Goal: Information Seeking & Learning: Learn about a topic

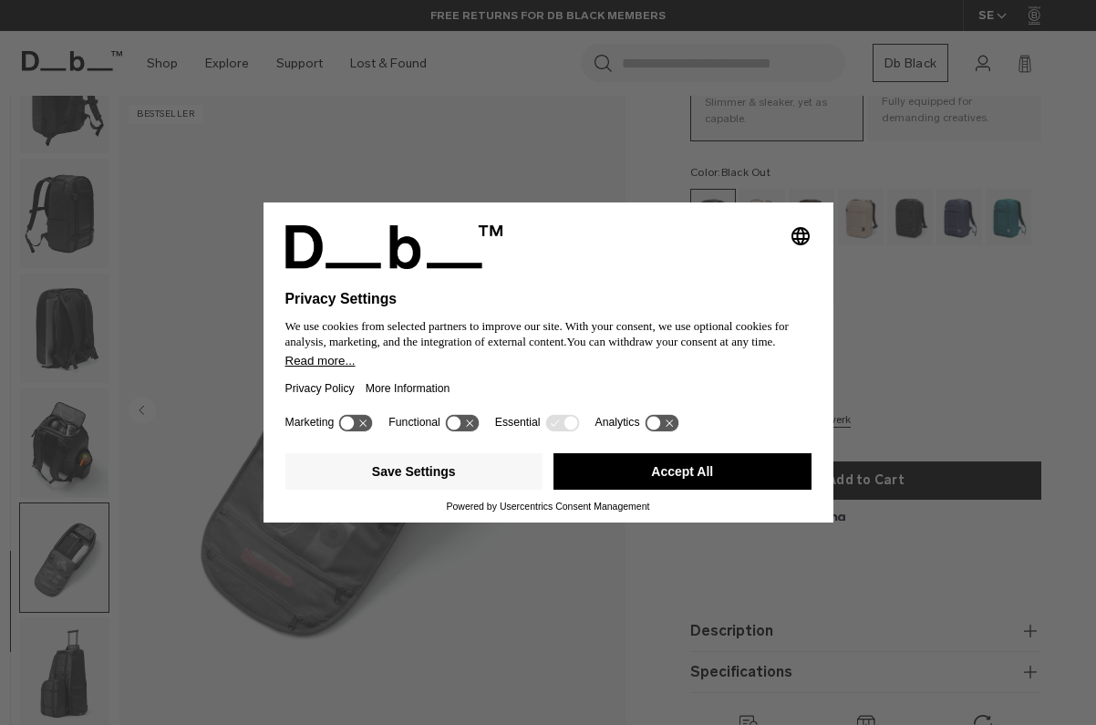
click at [724, 486] on button "Accept All" at bounding box center [682, 471] width 258 height 36
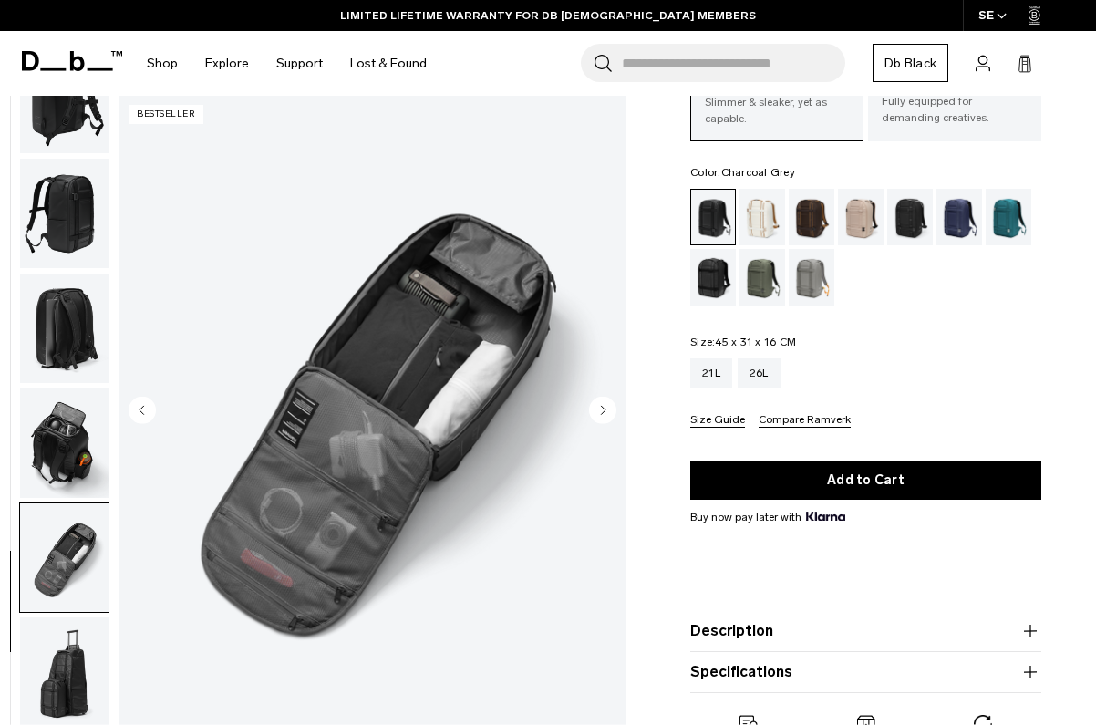
click at [916, 215] on div "Charcoal Grey" at bounding box center [910, 217] width 46 height 57
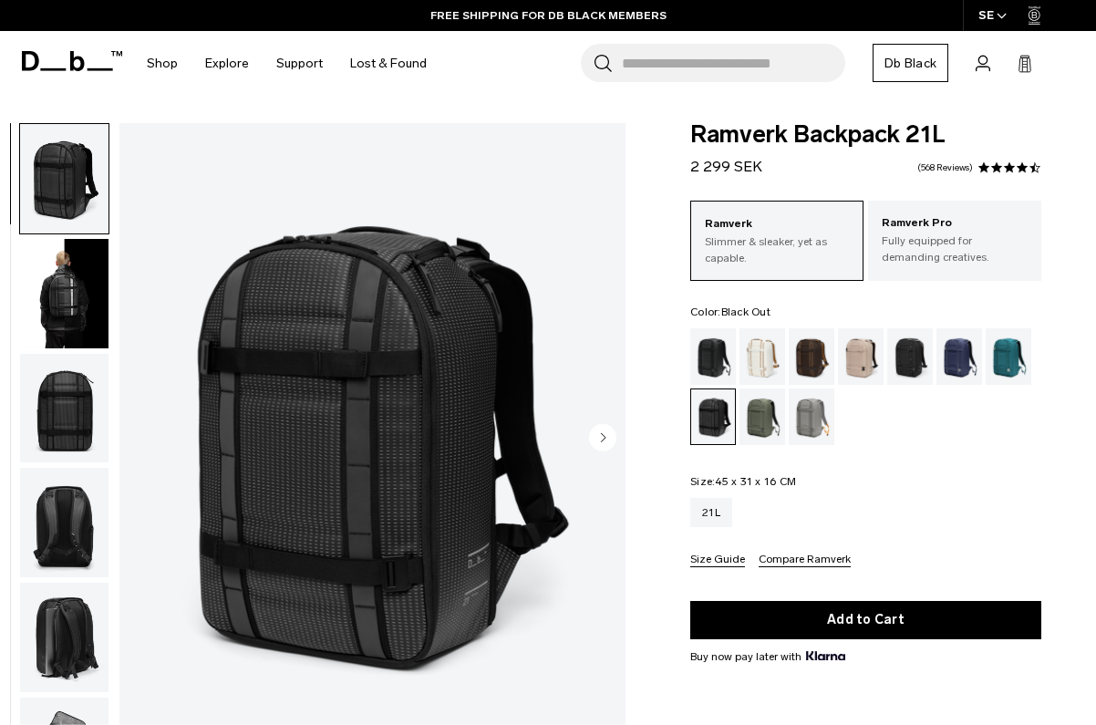
click at [707, 346] on div "Black Out" at bounding box center [713, 356] width 46 height 57
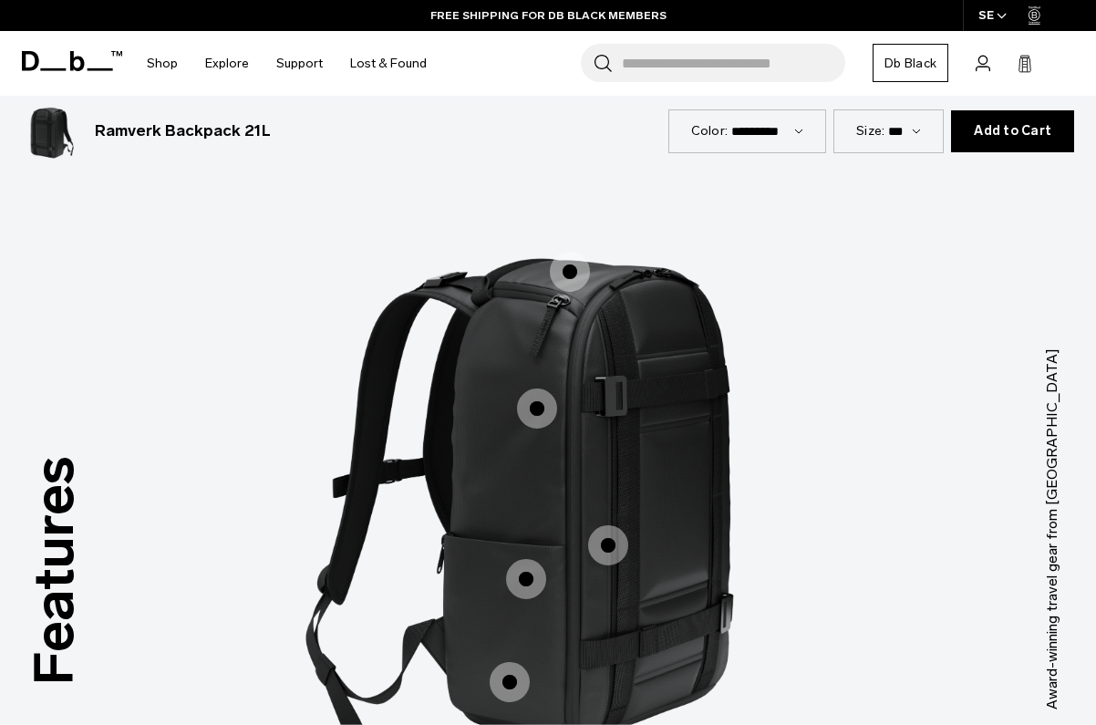
scroll to position [2111, 0]
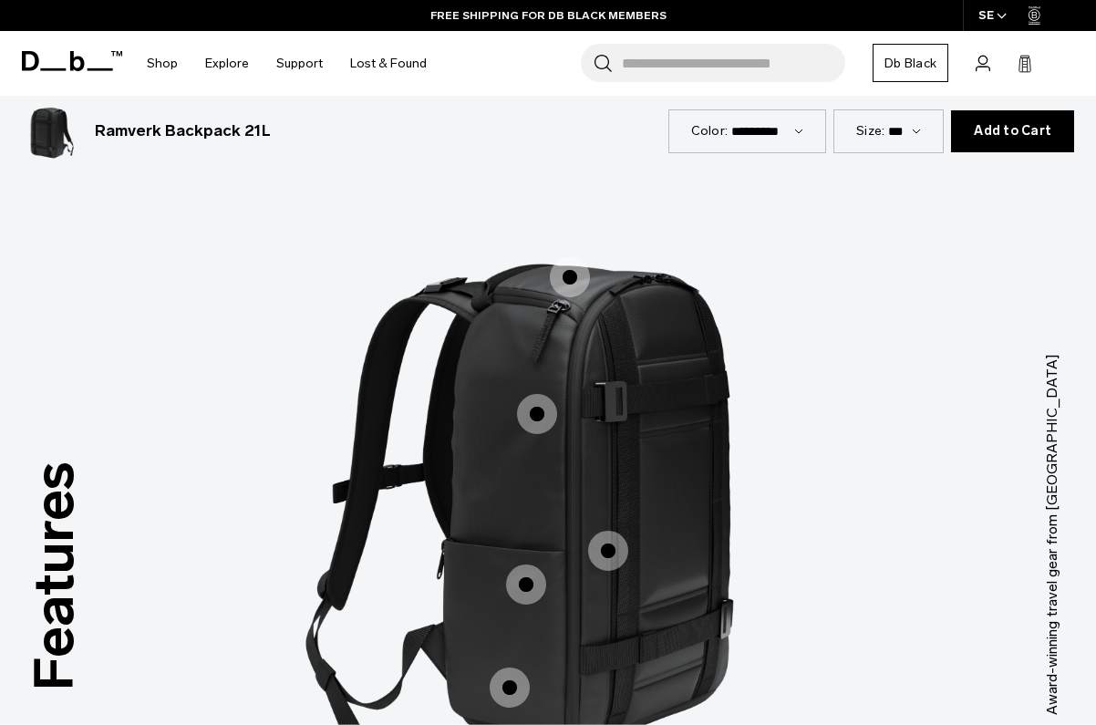
click at [576, 257] on span "1 / 3" at bounding box center [570, 277] width 40 height 40
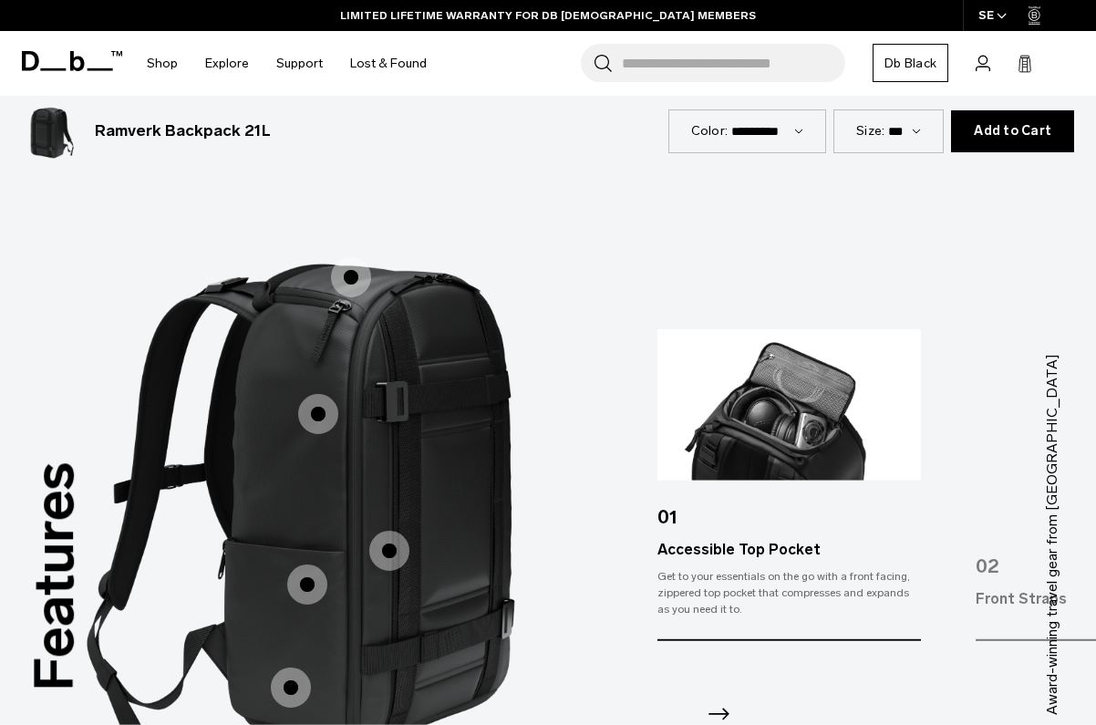
click at [310, 394] on span "1 / 3" at bounding box center [318, 414] width 40 height 40
click at [324, 394] on span "1 / 3" at bounding box center [318, 414] width 40 height 40
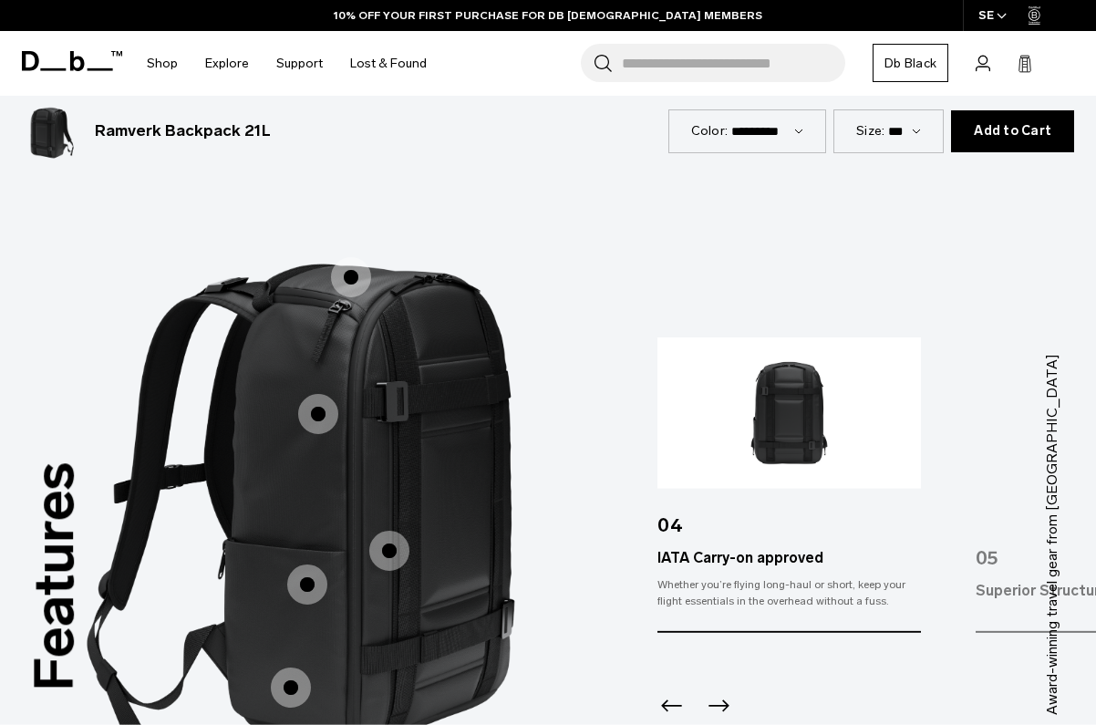
click at [397, 531] on span "1 / 3" at bounding box center [389, 551] width 40 height 40
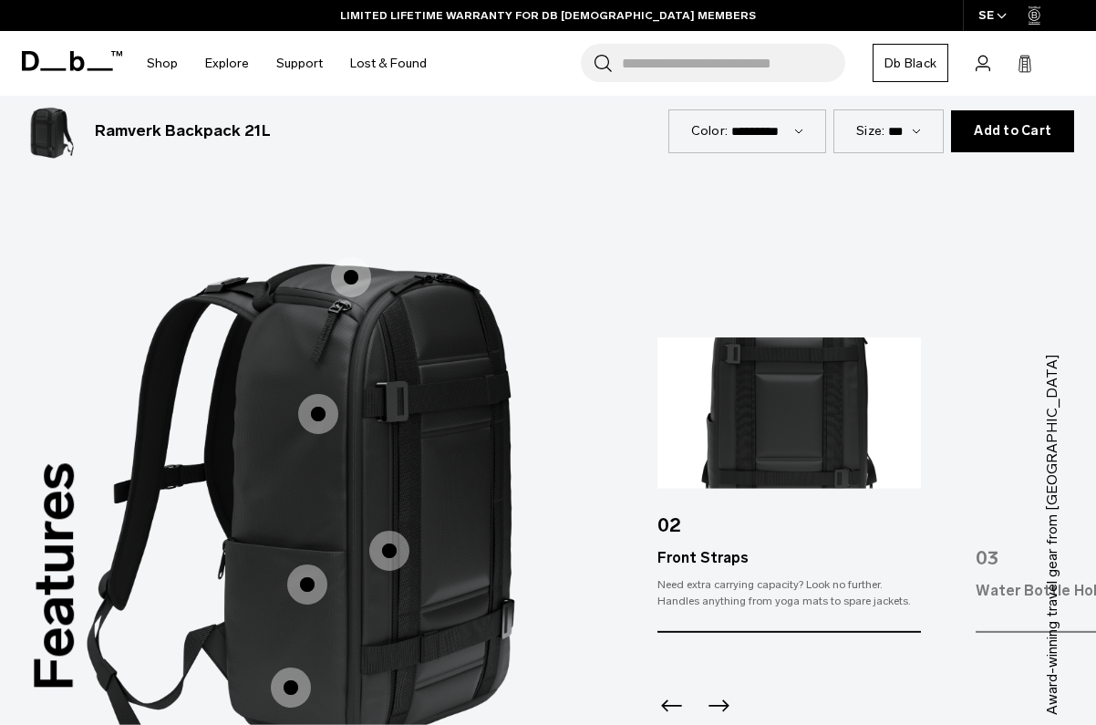
click at [311, 564] on span "1 / 3" at bounding box center [307, 584] width 40 height 40
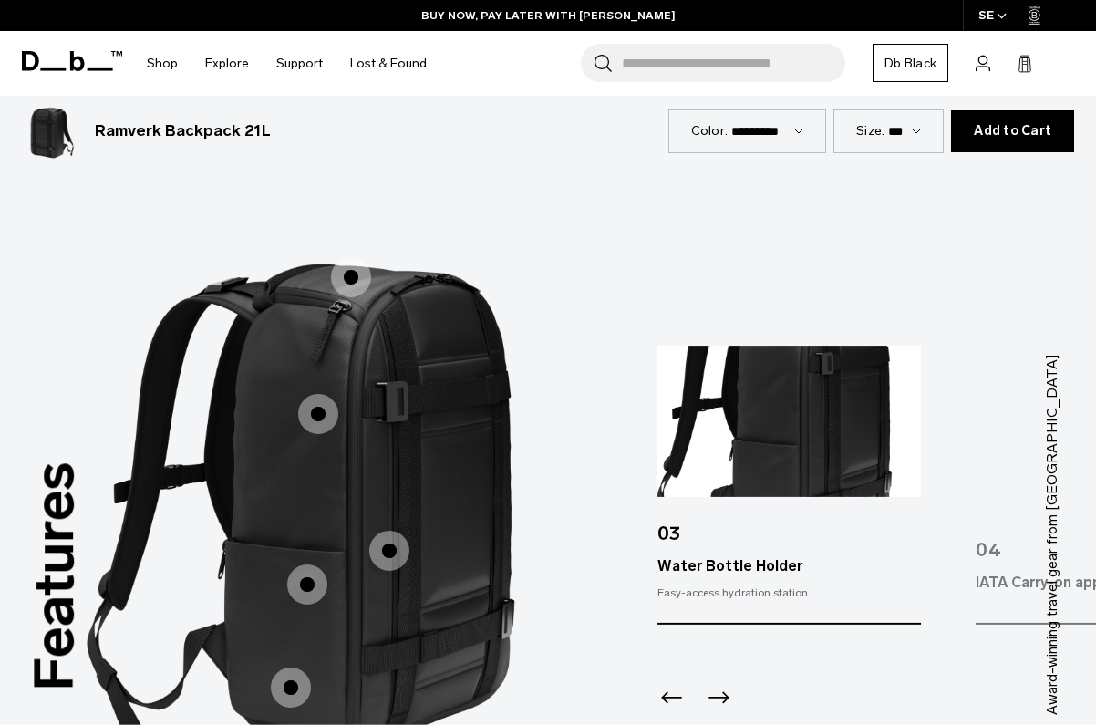
click at [288, 667] on span "1 / 3" at bounding box center [291, 687] width 40 height 40
click at [298, 667] on span "1 / 3" at bounding box center [291, 687] width 40 height 40
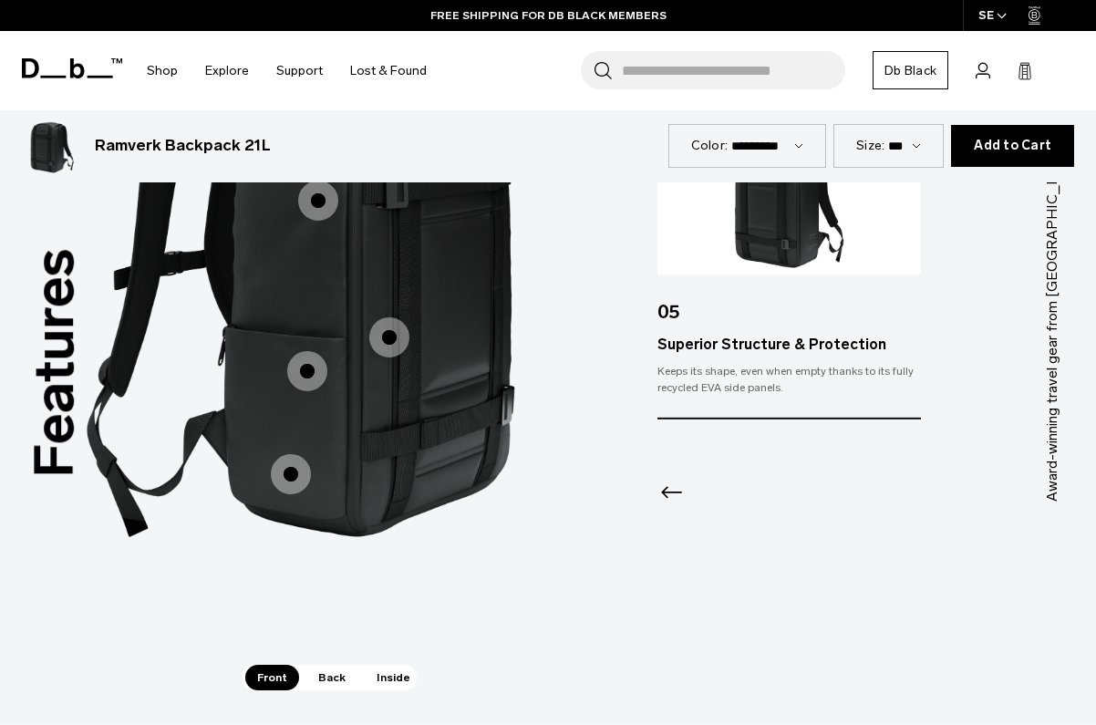
scroll to position [2569, 0]
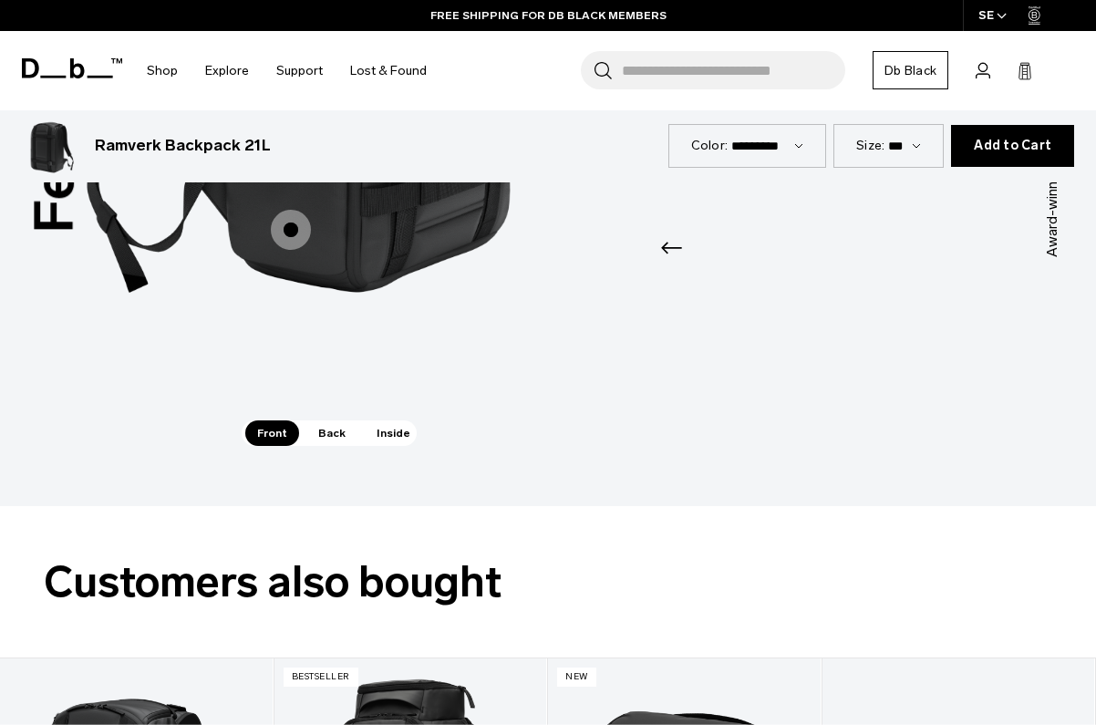
click at [336, 420] on span "Back" at bounding box center [331, 433] width 51 height 26
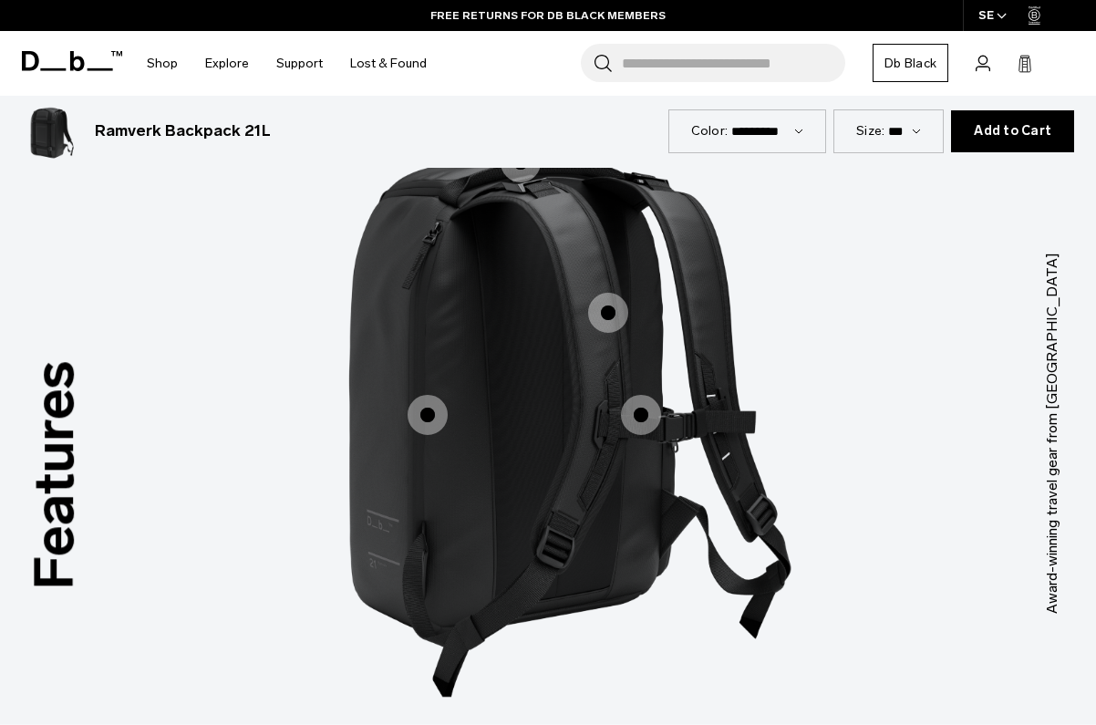
scroll to position [2124, 0]
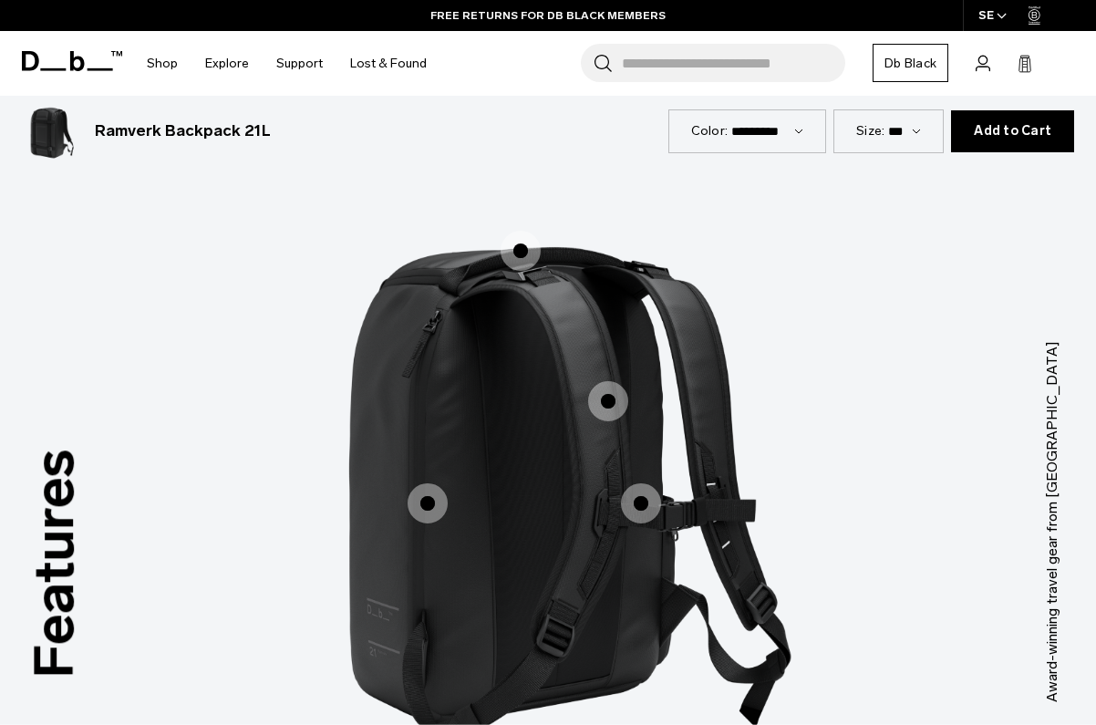
click at [435, 483] on span "2 / 3" at bounding box center [428, 503] width 40 height 40
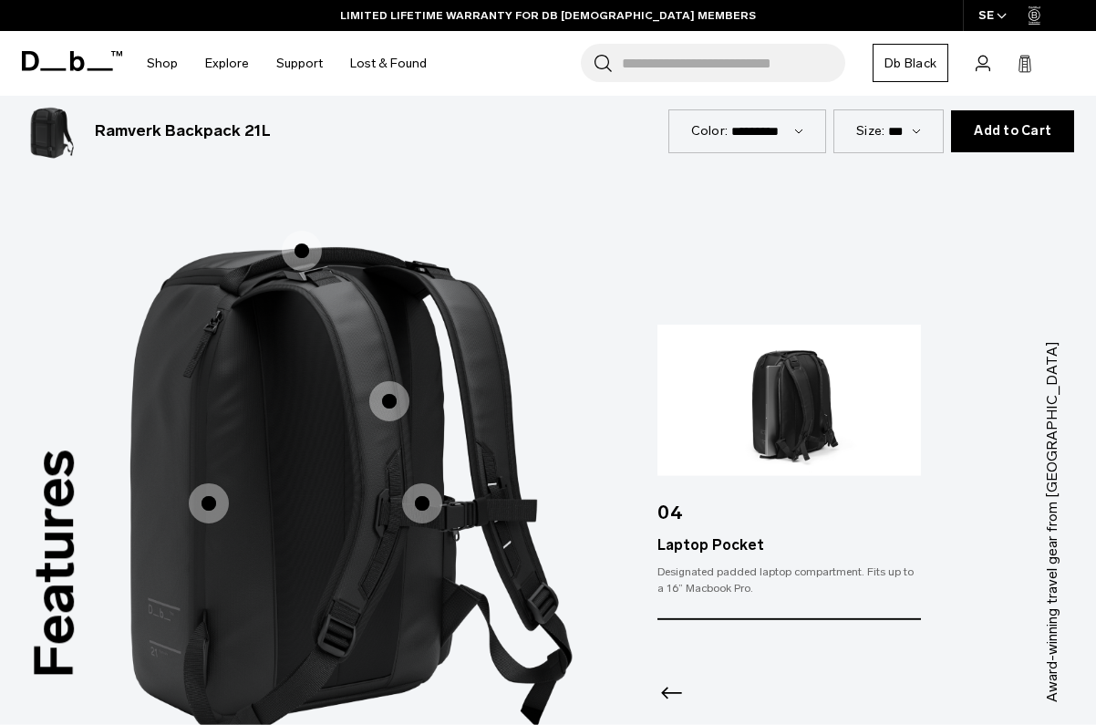
click at [300, 231] on span "2 / 3" at bounding box center [302, 251] width 40 height 40
click at [302, 231] on span "2 / 3" at bounding box center [302, 251] width 40 height 40
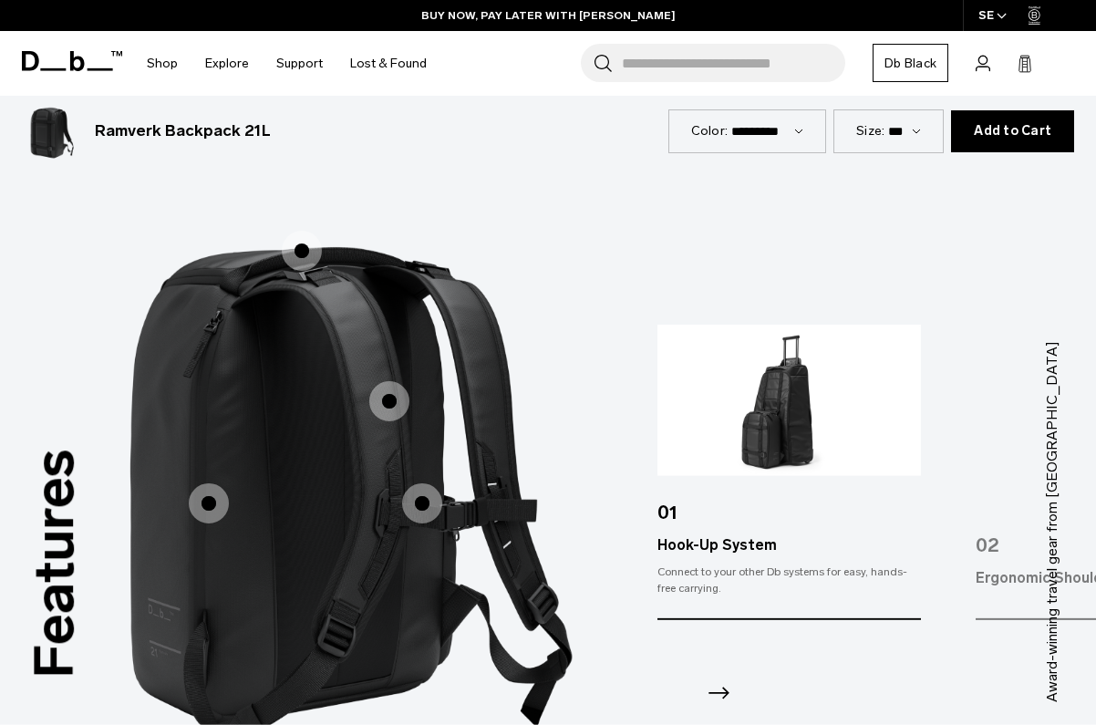
click at [388, 381] on span "2 / 3" at bounding box center [389, 401] width 40 height 40
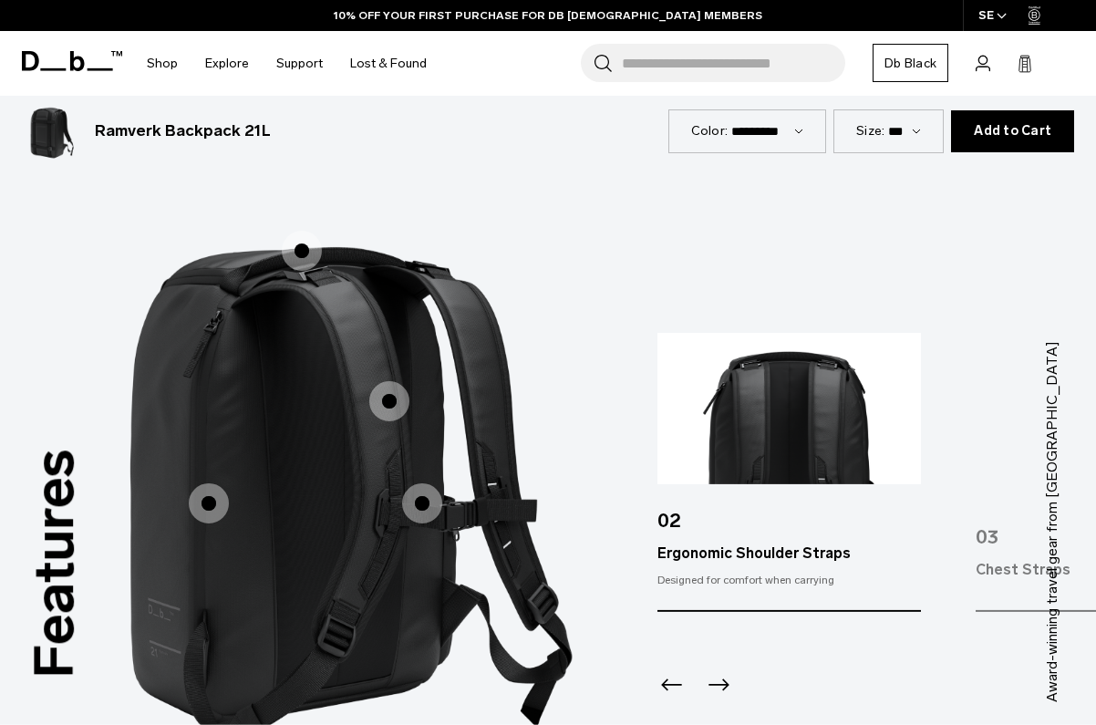
click at [418, 483] on span "2 / 3" at bounding box center [422, 503] width 40 height 40
click at [428, 483] on span "2 / 3" at bounding box center [422, 503] width 40 height 40
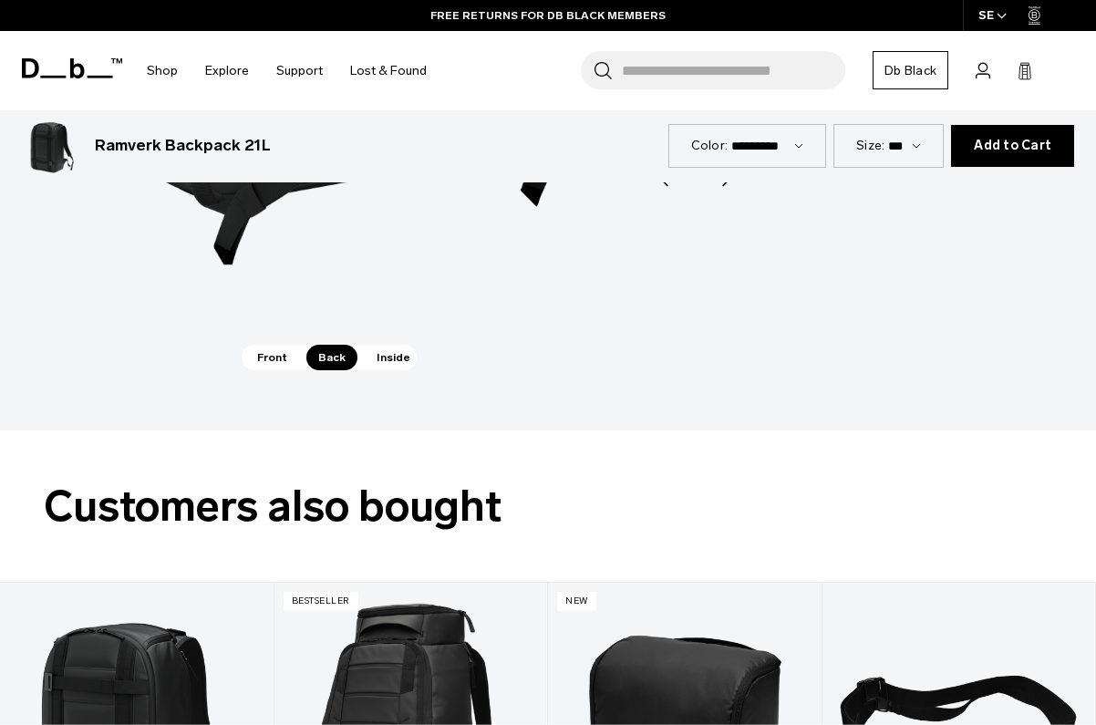
scroll to position [2638, 0]
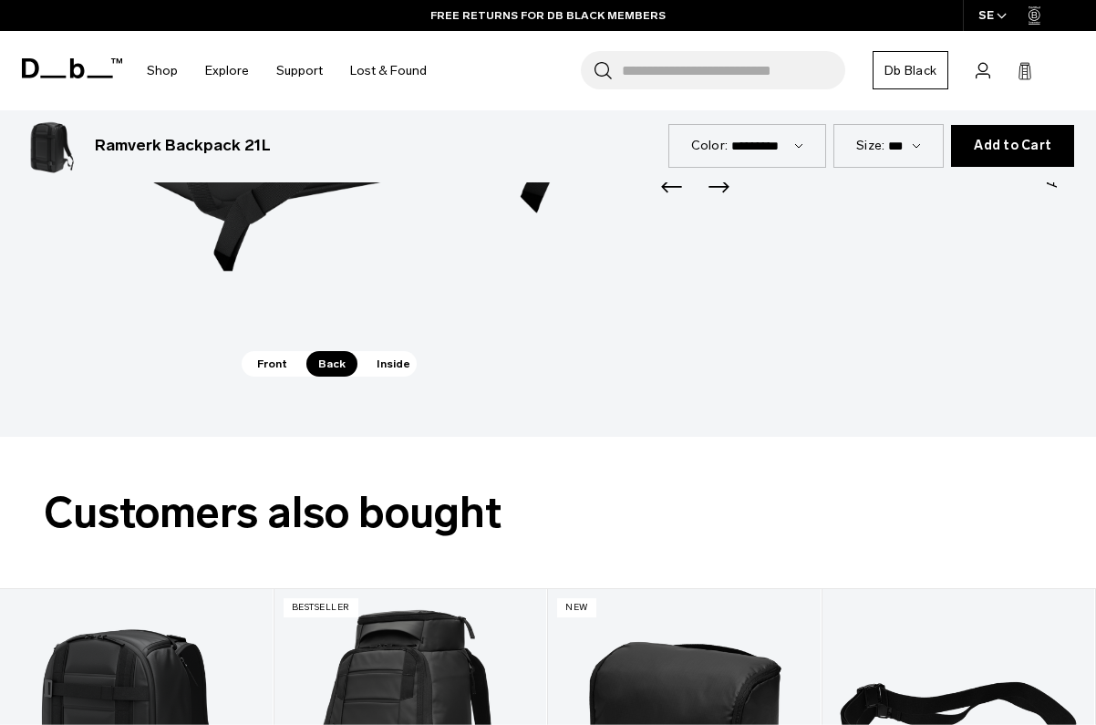
click at [393, 351] on span "Inside" at bounding box center [393, 364] width 57 height 26
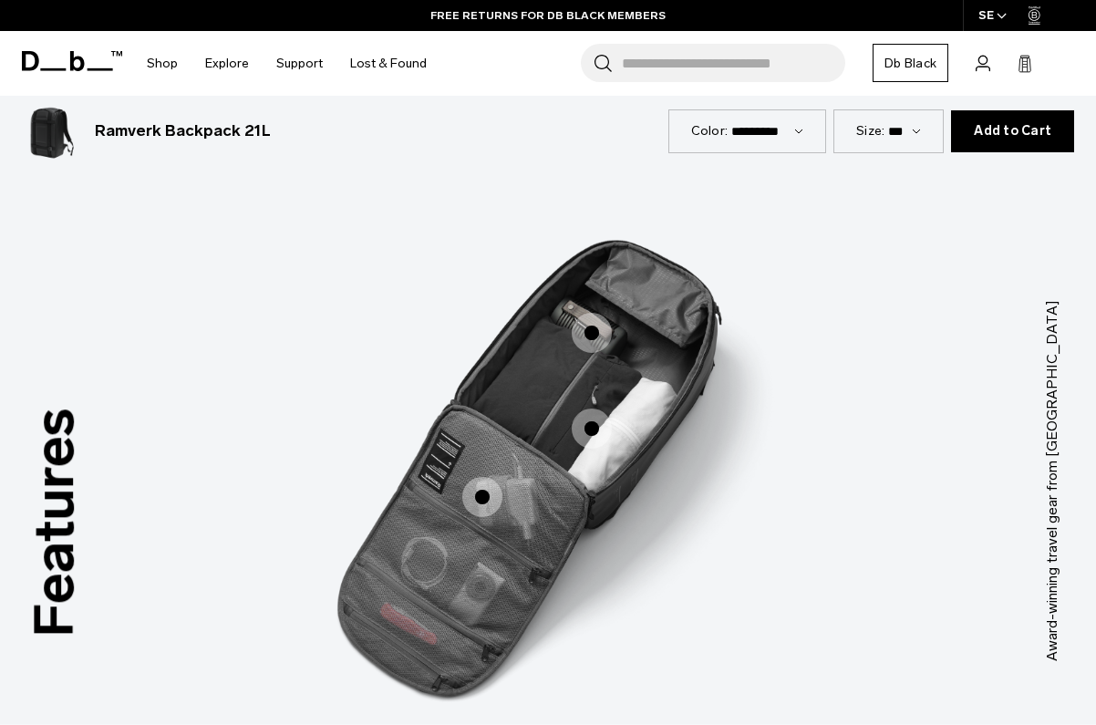
scroll to position [2162, 0]
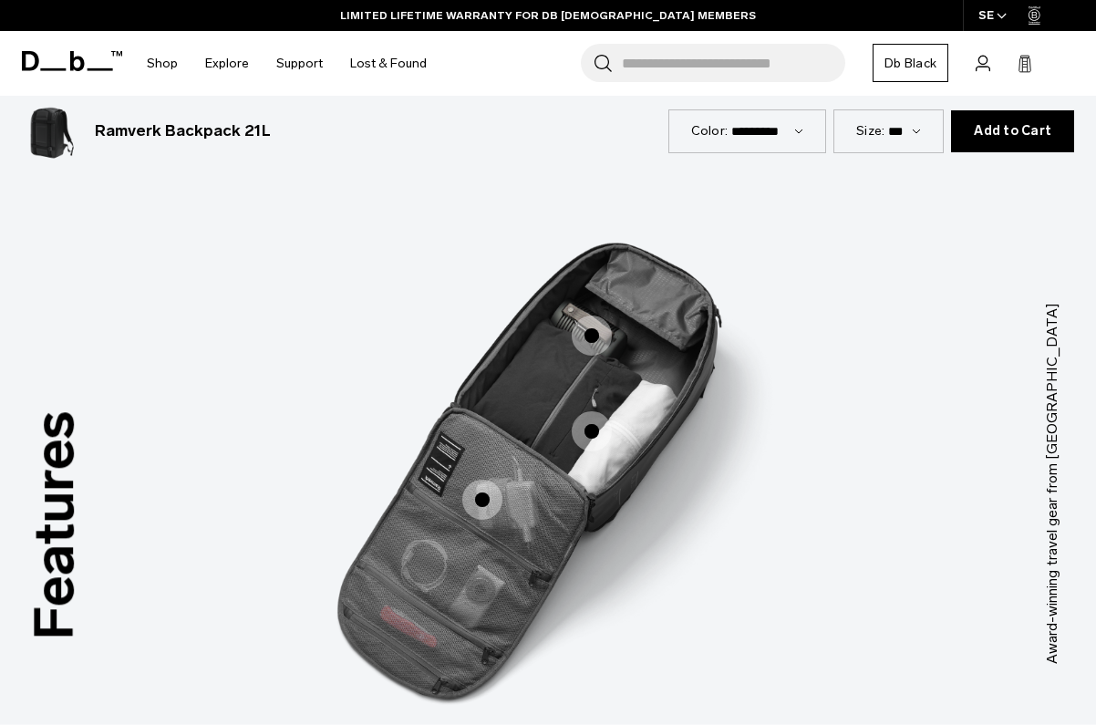
click at [597, 315] on span "3 / 3" at bounding box center [592, 335] width 40 height 40
click at [593, 315] on span "3 / 3" at bounding box center [592, 335] width 40 height 40
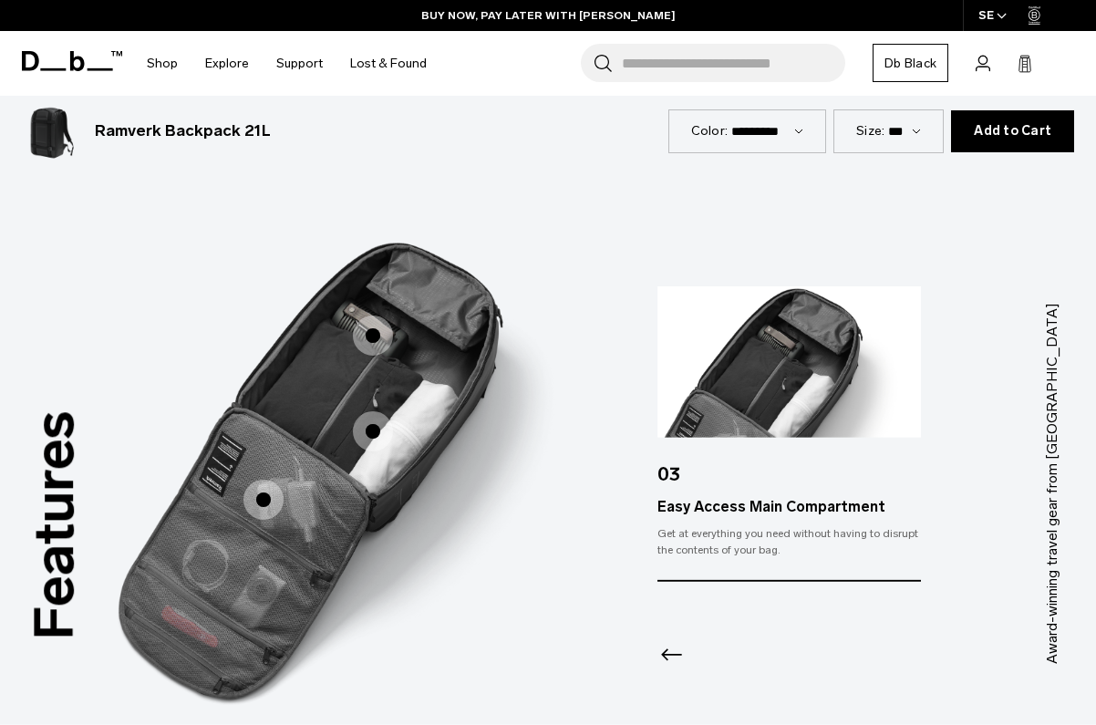
click at [371, 411] on span "3 / 3" at bounding box center [373, 431] width 40 height 40
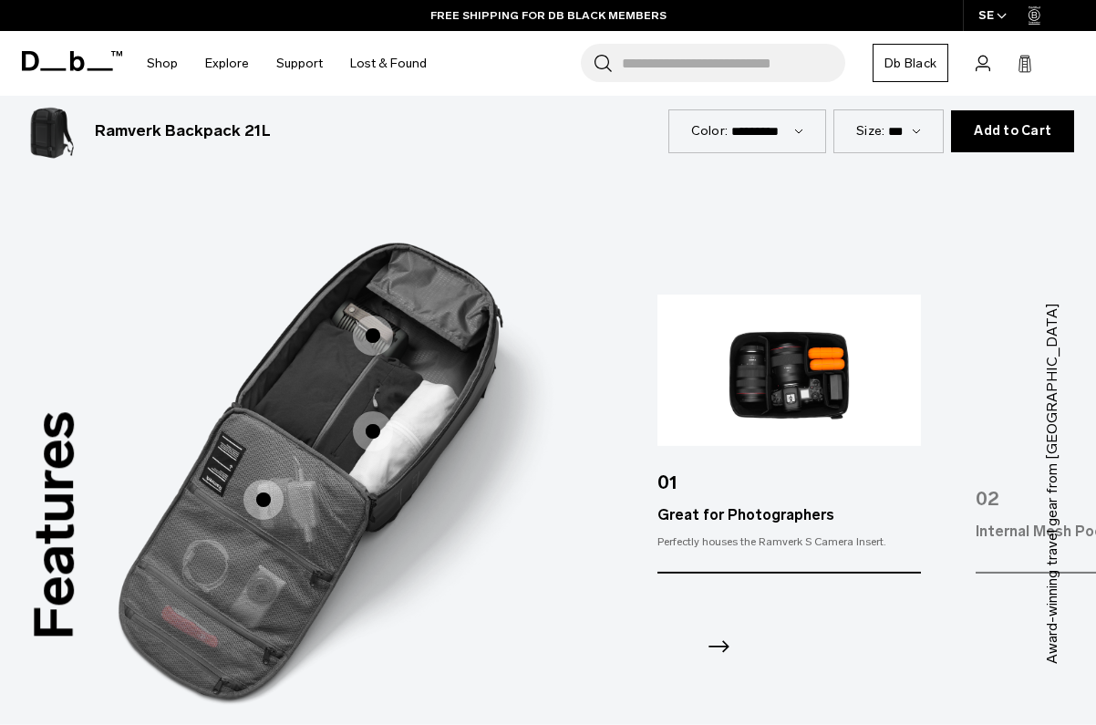
click at [268, 480] on span "3 / 3" at bounding box center [263, 500] width 40 height 40
click at [263, 480] on span "3 / 3" at bounding box center [263, 500] width 40 height 40
click at [270, 480] on span "3 / 3" at bounding box center [263, 500] width 40 height 40
click at [267, 480] on span "3 / 3" at bounding box center [263, 500] width 40 height 40
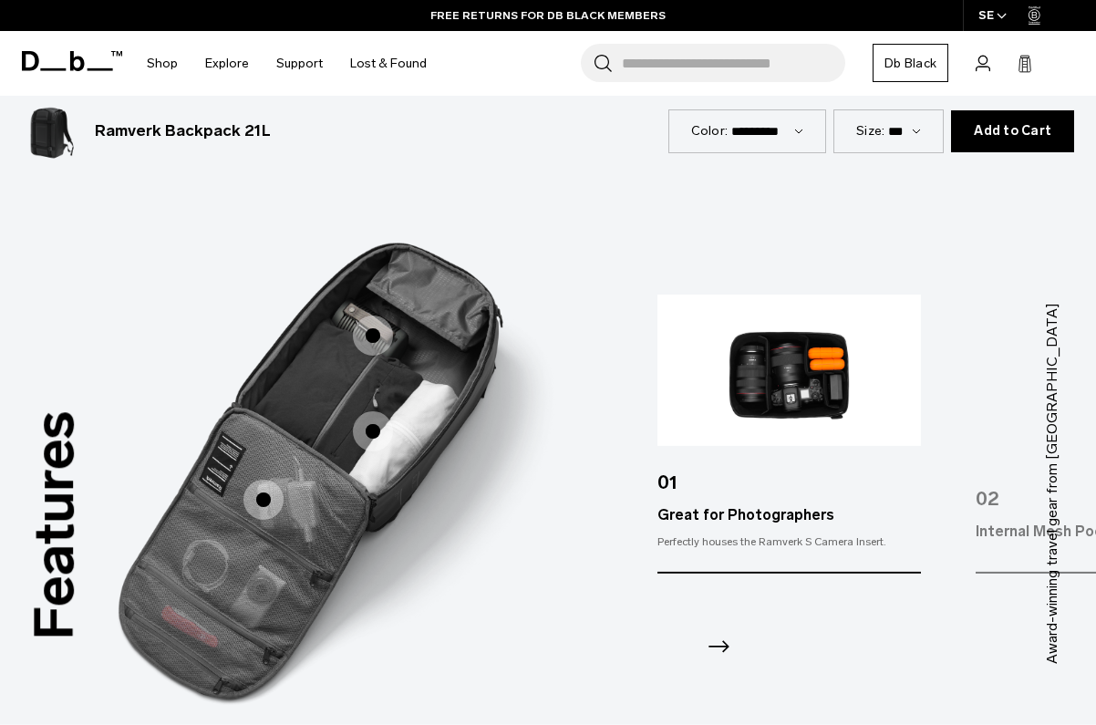
click at [267, 480] on span "3 / 3" at bounding box center [263, 500] width 40 height 40
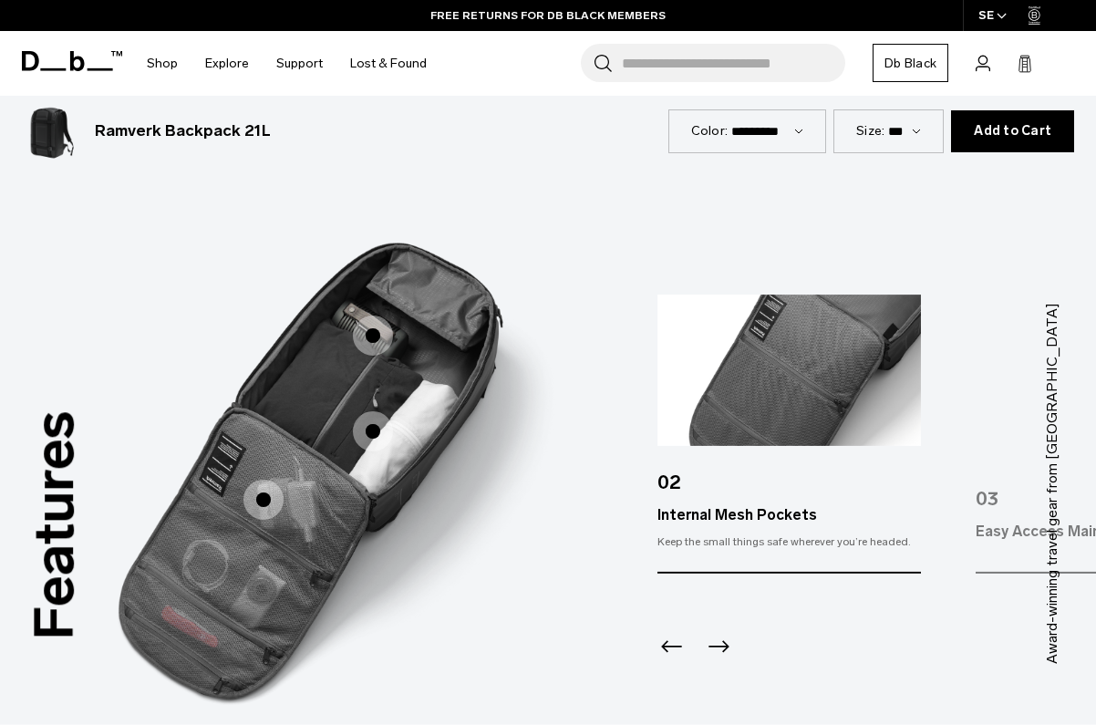
click at [267, 480] on span "3 / 3" at bounding box center [263, 500] width 40 height 40
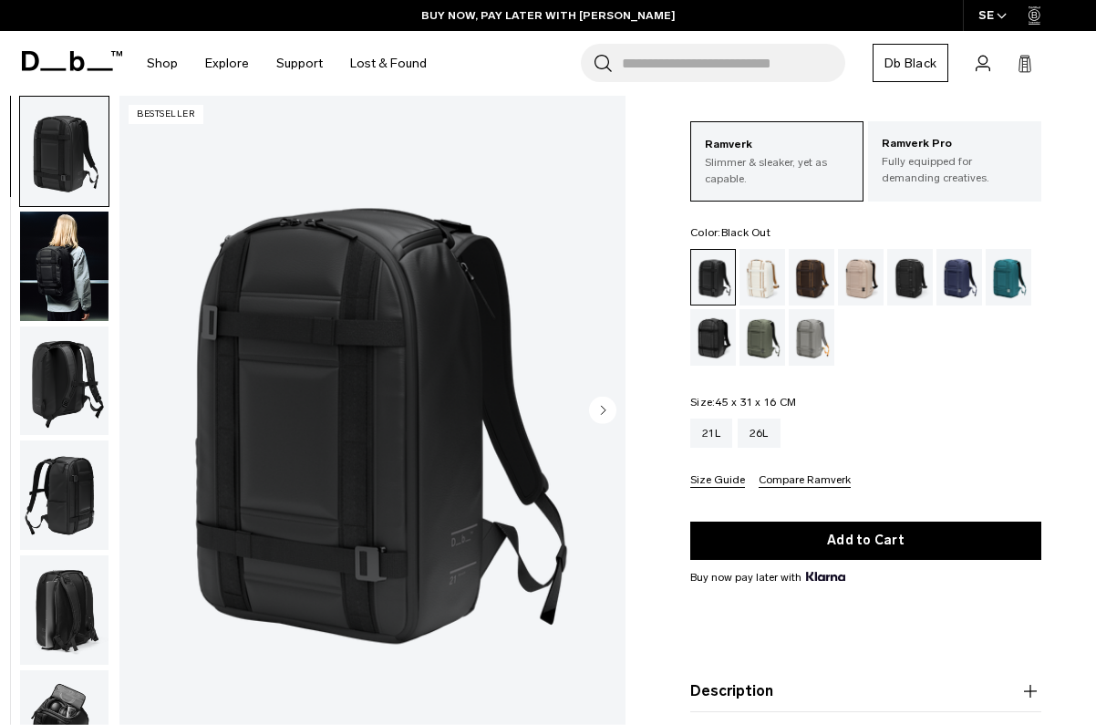
scroll to position [121, 0]
